Goal: Transaction & Acquisition: Book appointment/travel/reservation

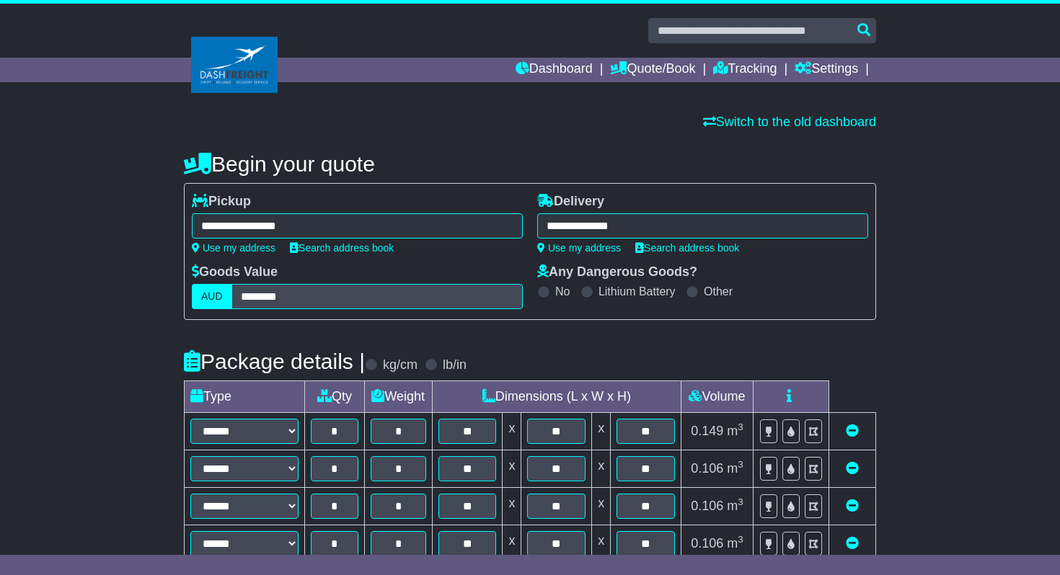
select select "*****"
